Goal: Navigation & Orientation: Find specific page/section

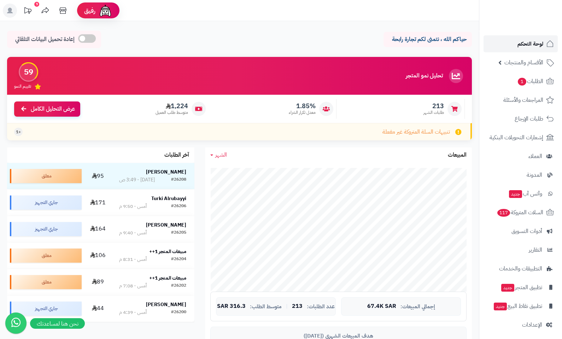
click at [533, 48] on span "لوحة التحكم" at bounding box center [531, 44] width 26 height 10
click at [536, 45] on span "لوحة التحكم" at bounding box center [531, 44] width 26 height 10
